Goal: Task Accomplishment & Management: Manage account settings

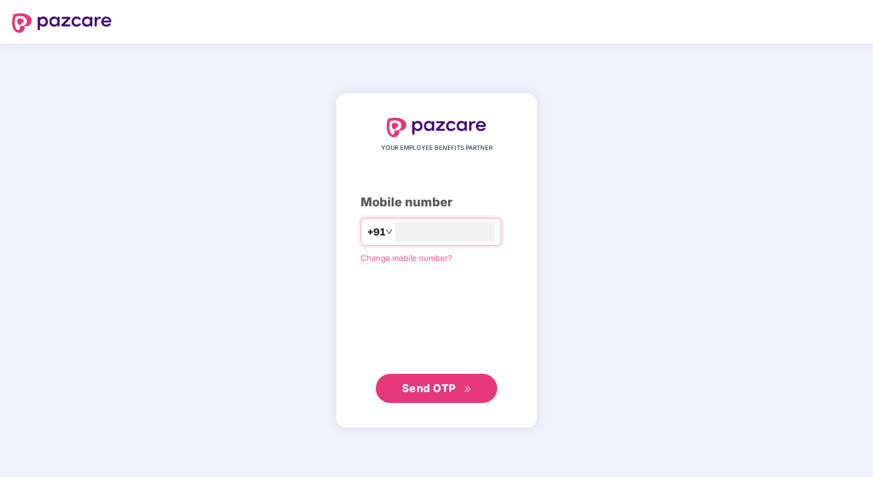
type input "**********"
click at [430, 389] on span "Send OTP" at bounding box center [429, 387] width 54 height 13
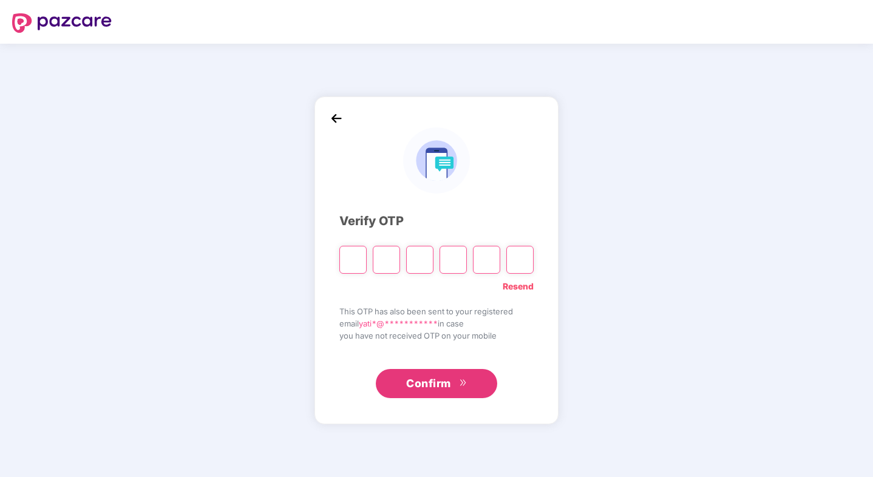
paste input "*"
type input "*"
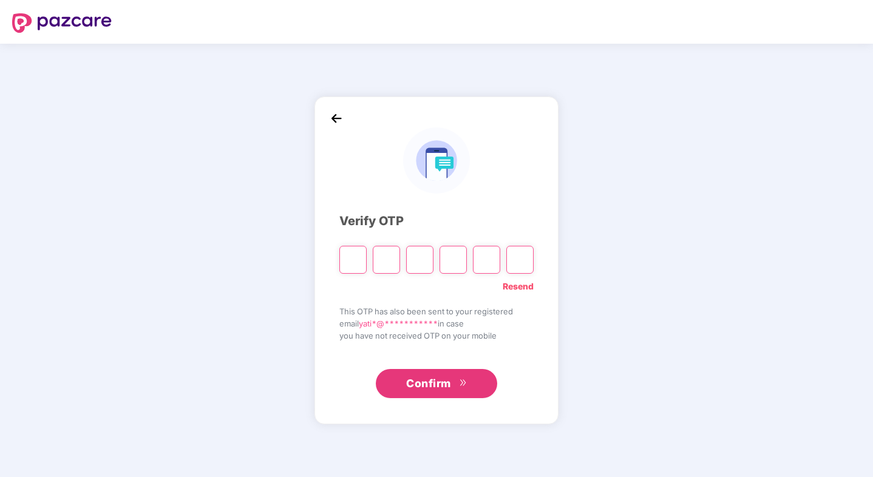
type input "*"
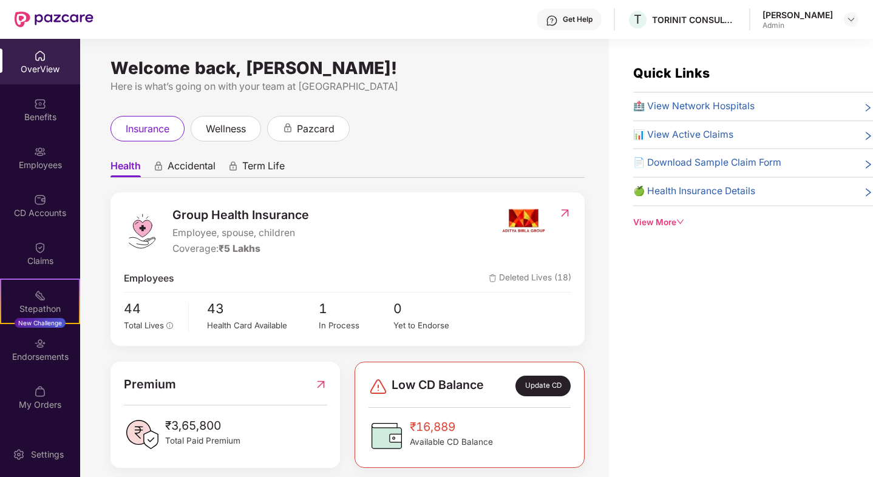
click at [537, 390] on div "Update CD" at bounding box center [542, 386] width 55 height 21
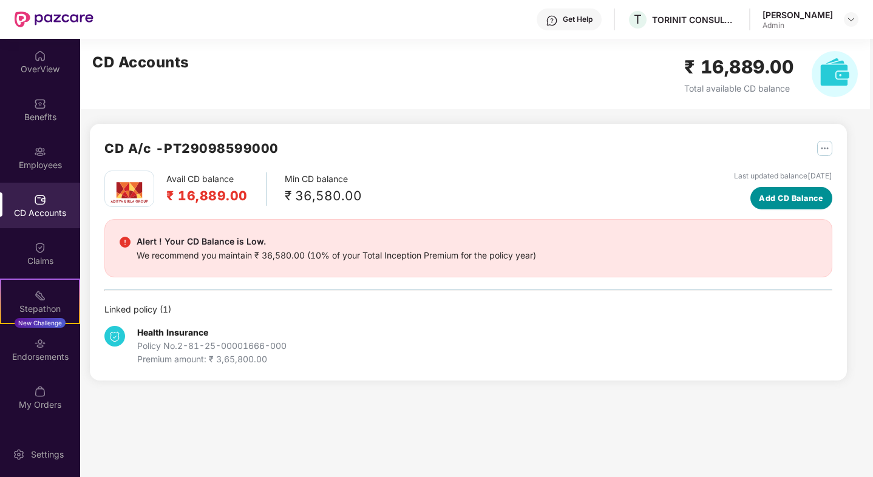
click at [787, 196] on span "Add CD Balance" at bounding box center [791, 198] width 64 height 12
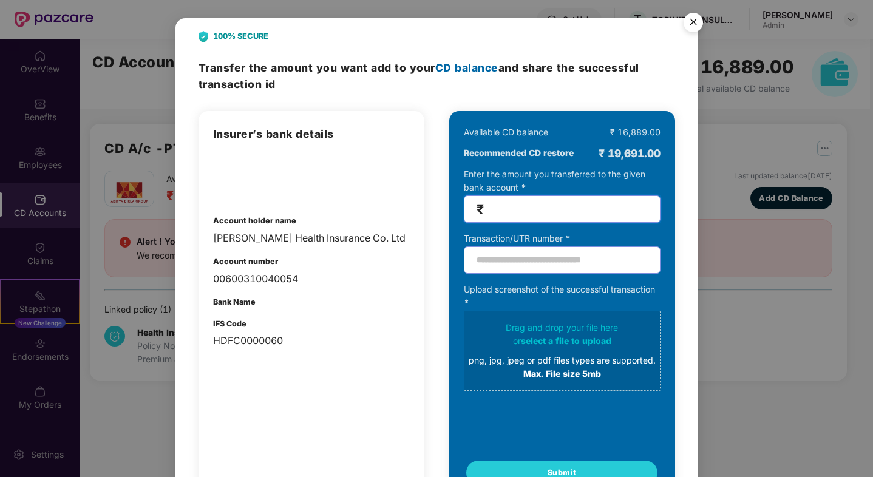
click at [568, 208] on input "number" at bounding box center [566, 209] width 161 height 14
type input "*****"
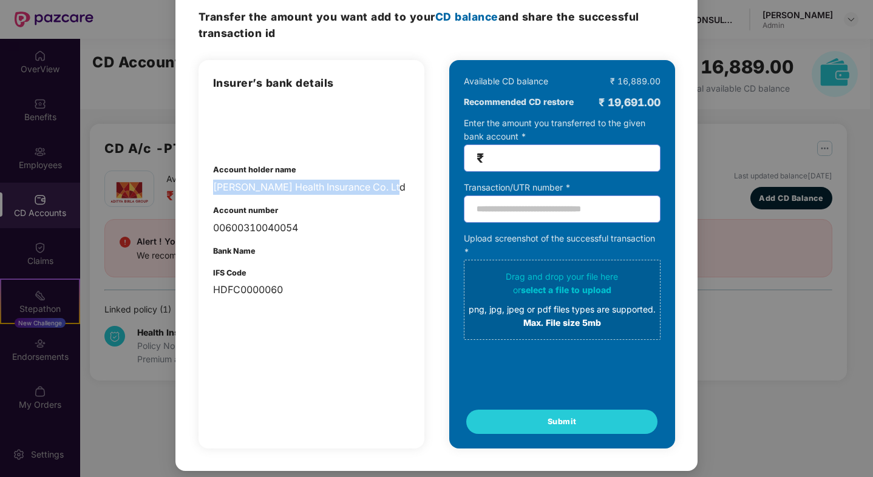
drag, startPoint x: 212, startPoint y: 187, endPoint x: 389, endPoint y: 188, distance: 176.1
click at [389, 188] on div "[PERSON_NAME] Health Insurance Co. Ltd" at bounding box center [311, 187] width 197 height 15
copy div "[PERSON_NAME] Health Insurance Co. Ltd"
click at [534, 83] on div "Available CD balance" at bounding box center [506, 81] width 84 height 13
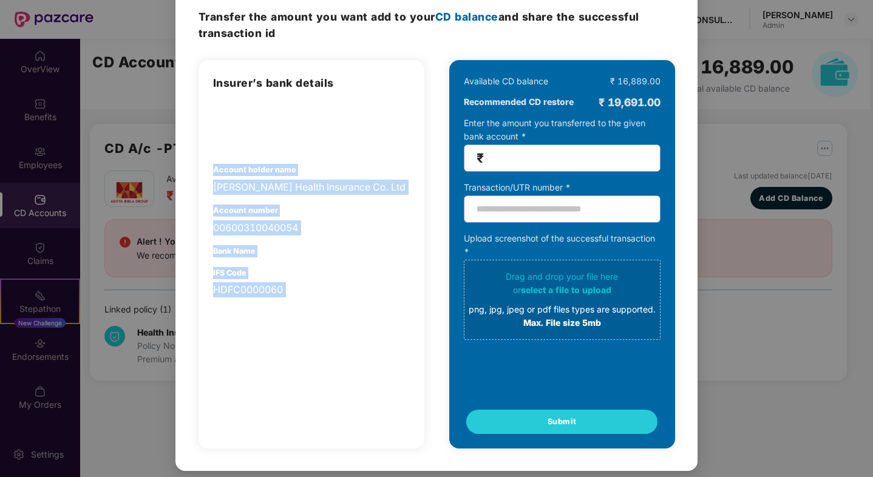
click at [267, 155] on div "Insurer’s bank details Account holder name [PERSON_NAME] Health Insurance Co. L…" at bounding box center [437, 254] width 477 height 389
